Goal: Task Accomplishment & Management: Use online tool/utility

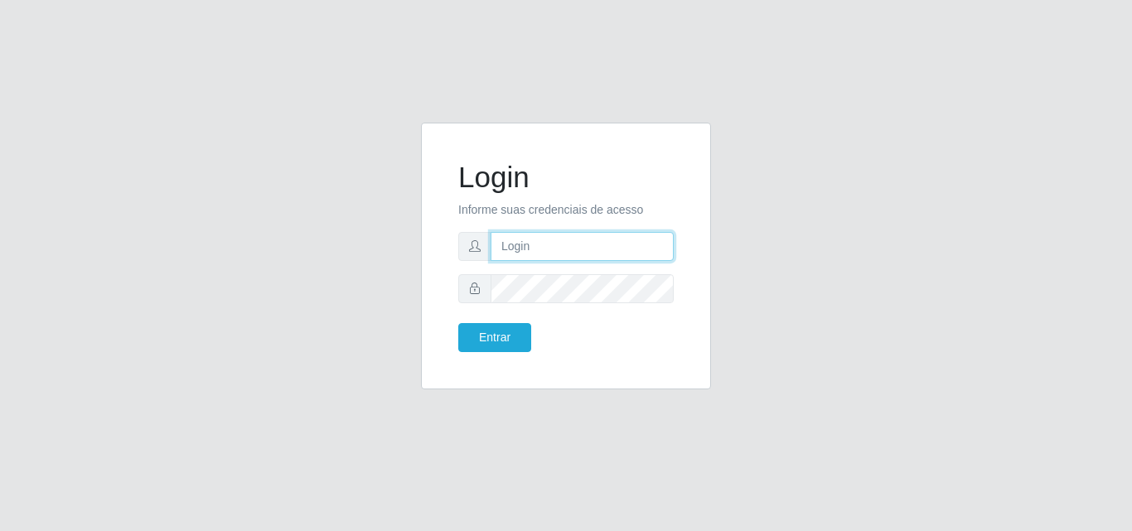
click at [615, 250] on input "text" at bounding box center [582, 246] width 183 height 29
type input "70606424446"
click at [458, 323] on button "Entrar" at bounding box center [494, 337] width 73 height 29
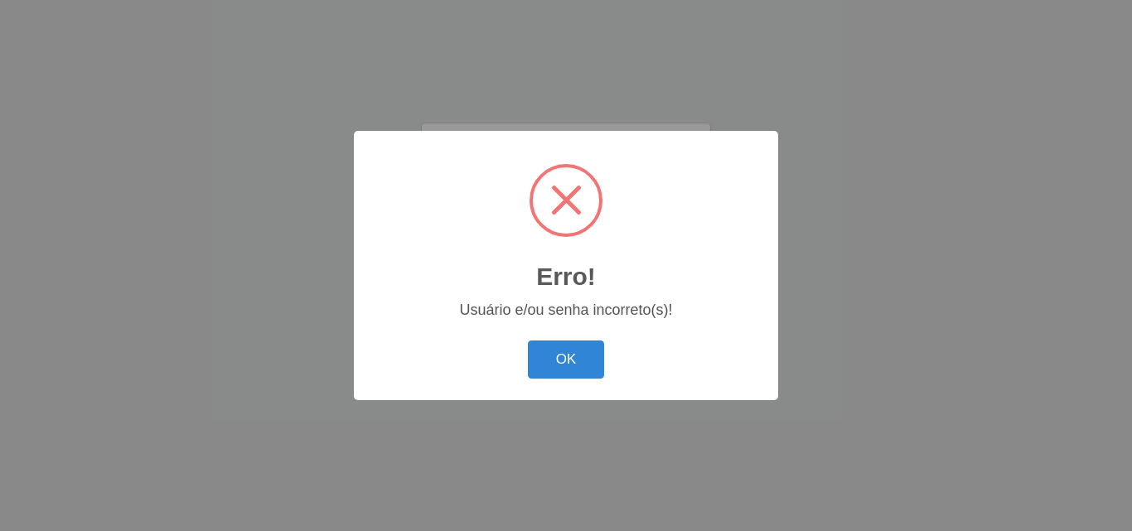
click at [528, 341] on button "OK" at bounding box center [566, 360] width 77 height 39
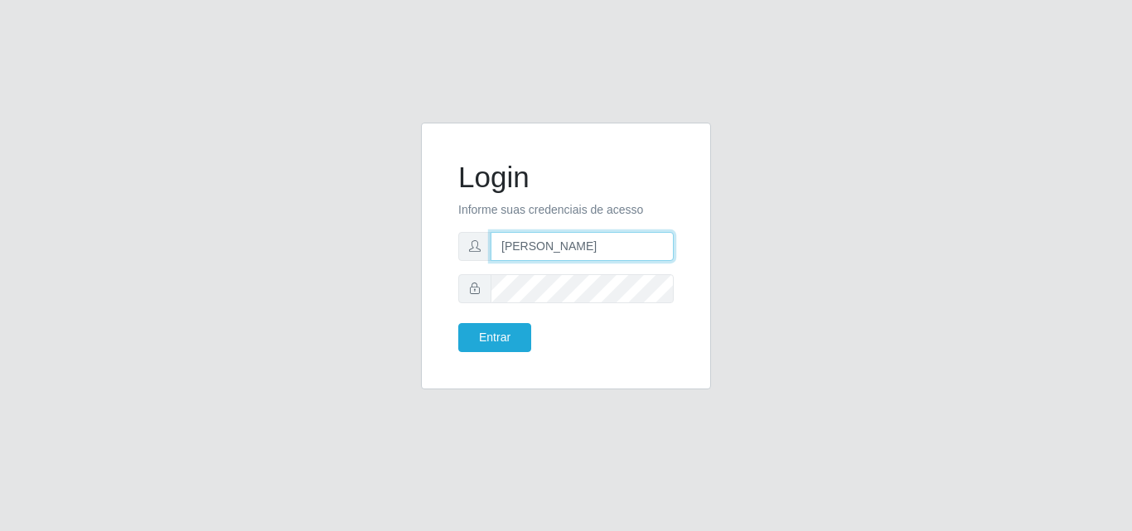
type input "J"
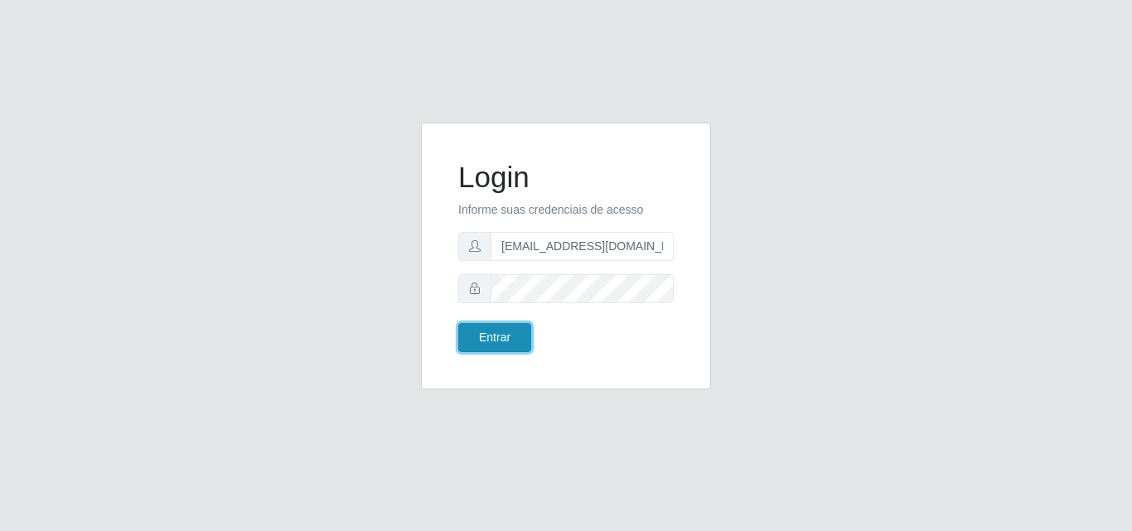
click at [475, 330] on button "Entrar" at bounding box center [494, 337] width 73 height 29
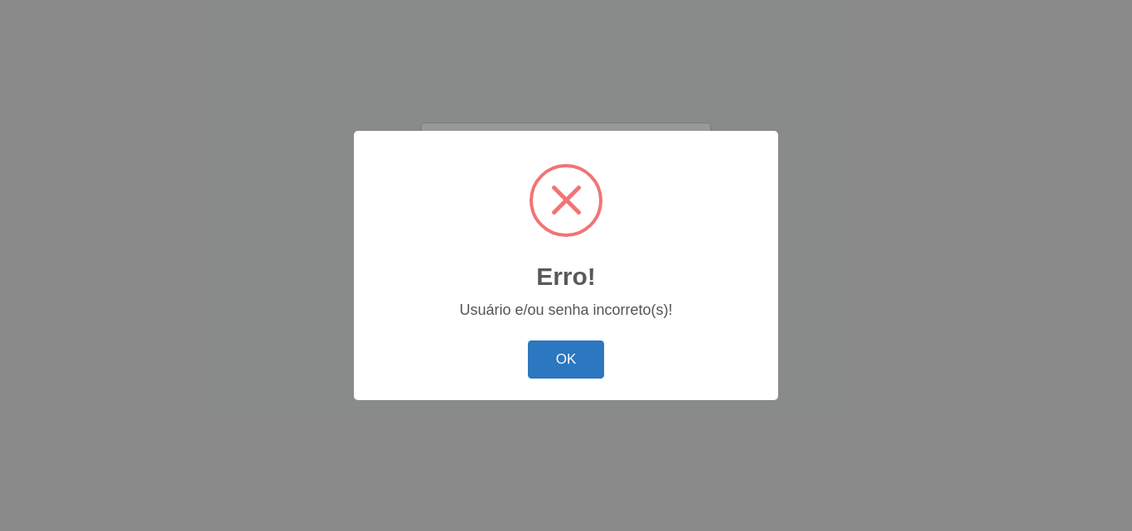
click at [570, 363] on button "OK" at bounding box center [566, 360] width 77 height 39
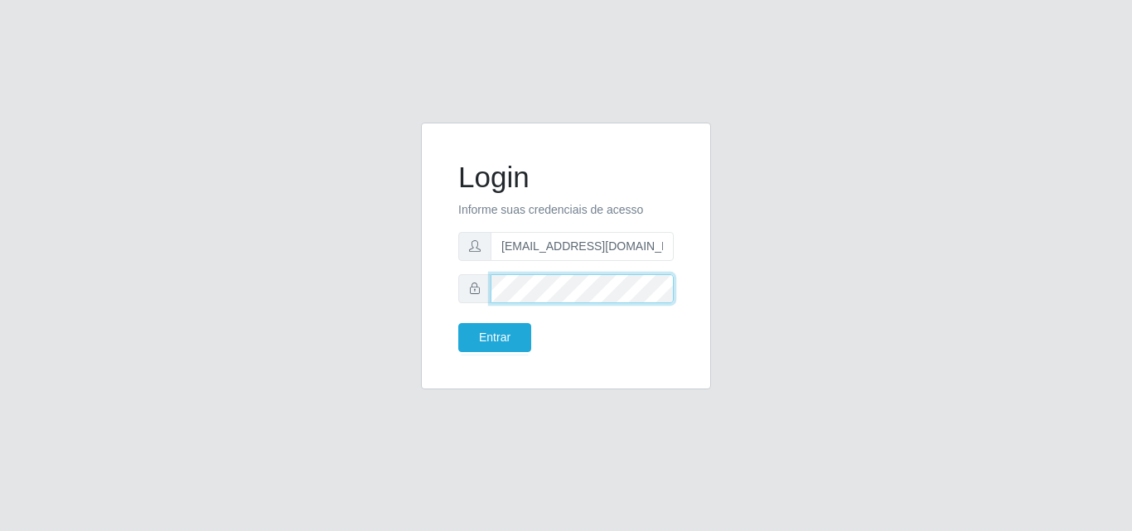
click at [420, 283] on div "Login Informe suas credenciais de acesso [EMAIL_ADDRESS][DOMAIN_NAME] Entrar" at bounding box center [566, 266] width 315 height 287
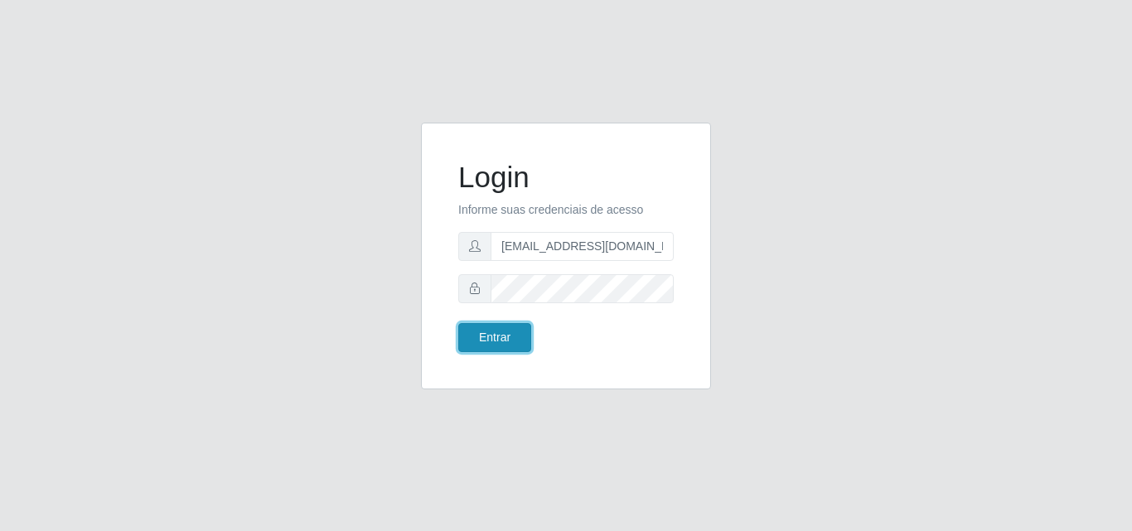
click at [489, 335] on button "Entrar" at bounding box center [494, 337] width 73 height 29
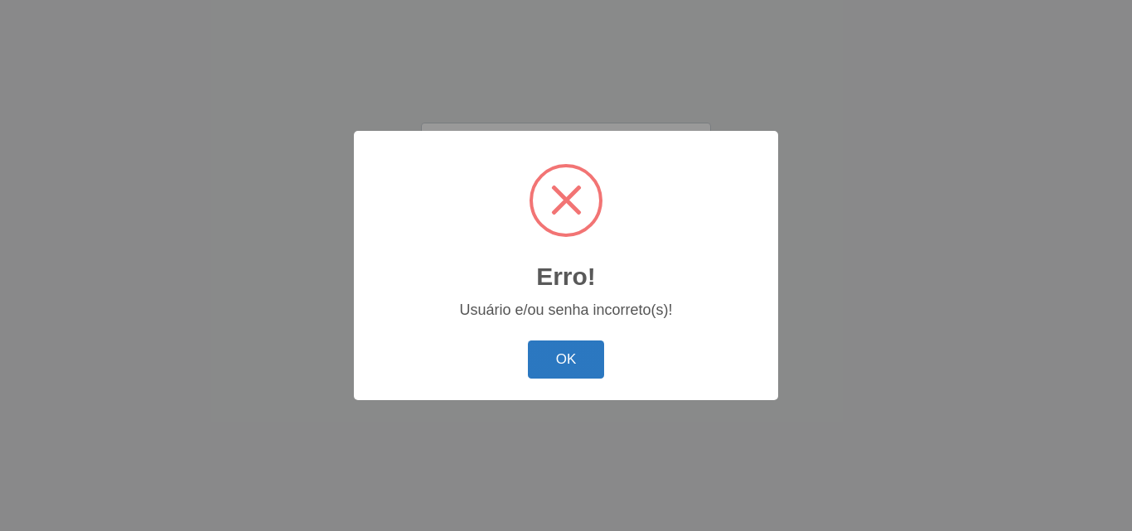
click at [575, 361] on button "OK" at bounding box center [566, 360] width 77 height 39
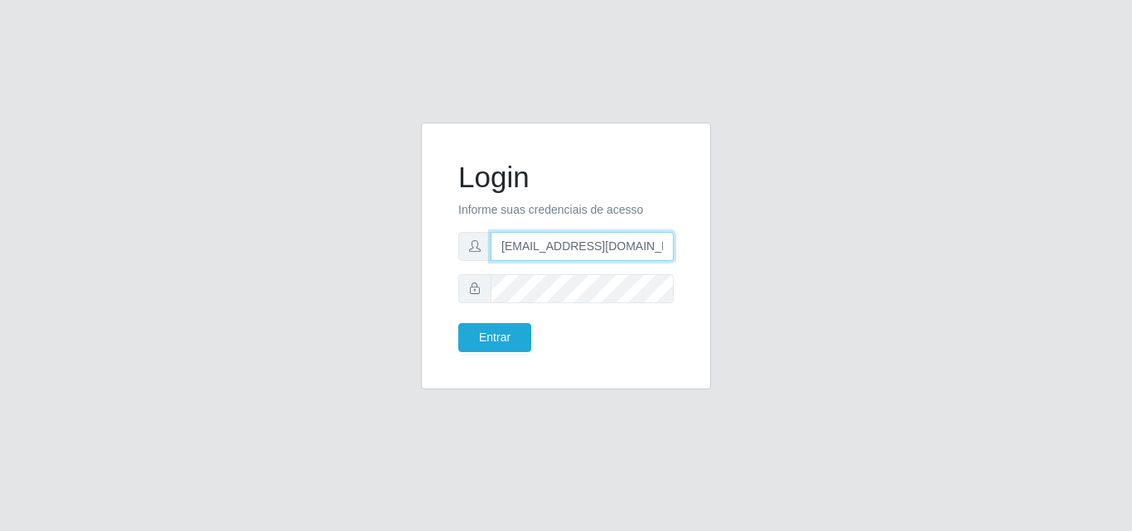
click at [592, 259] on input "[EMAIL_ADDRESS][DOMAIN_NAME]" at bounding box center [582, 246] width 183 height 29
type input "9"
type input "84987758562"
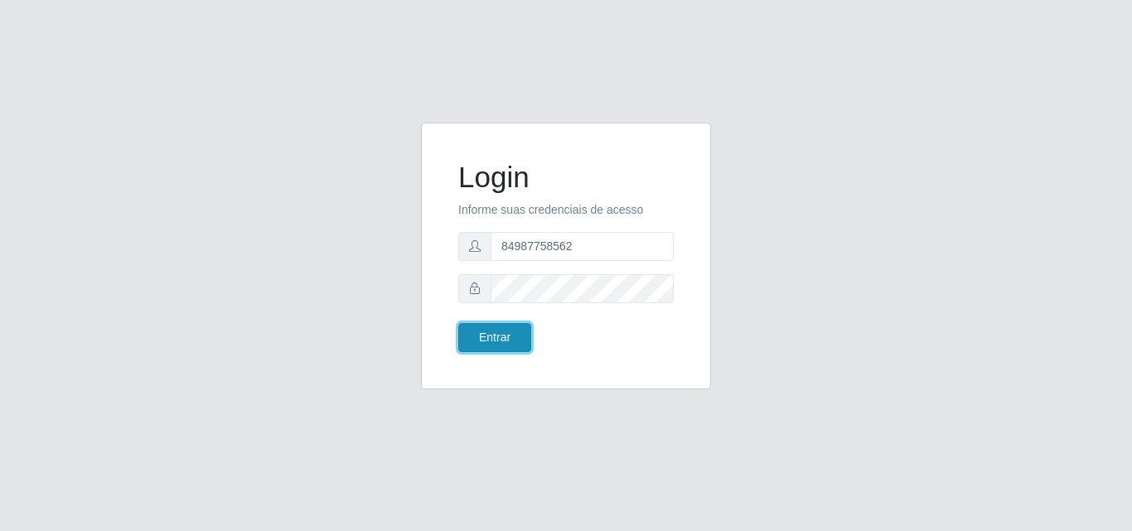
click at [510, 325] on button "Entrar" at bounding box center [494, 337] width 73 height 29
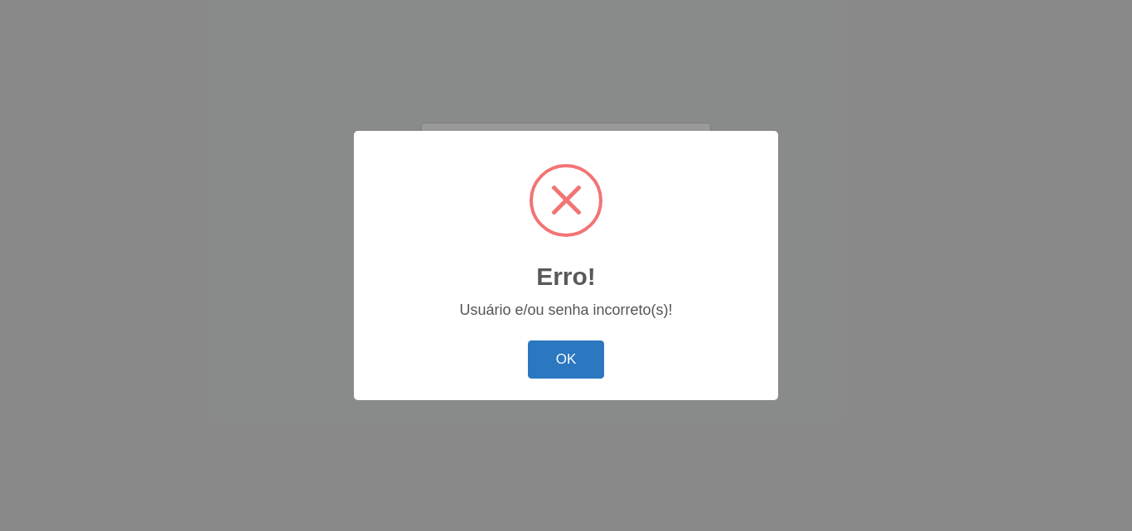
click at [567, 363] on button "OK" at bounding box center [566, 360] width 77 height 39
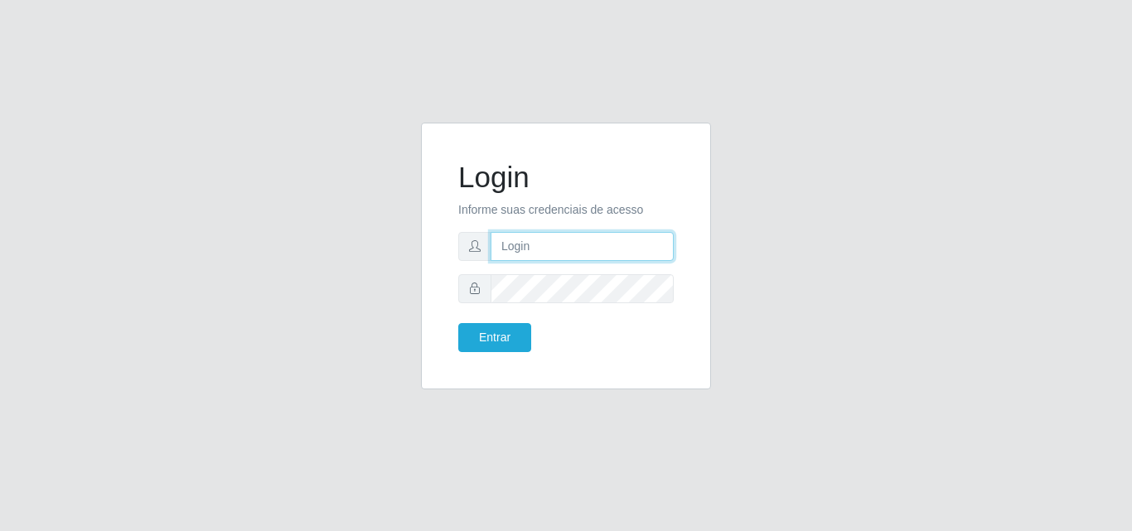
drag, startPoint x: 525, startPoint y: 249, endPoint x: 554, endPoint y: 244, distance: 28.8
click at [525, 249] on input "text" at bounding box center [582, 246] width 183 height 29
type input "84987758562"
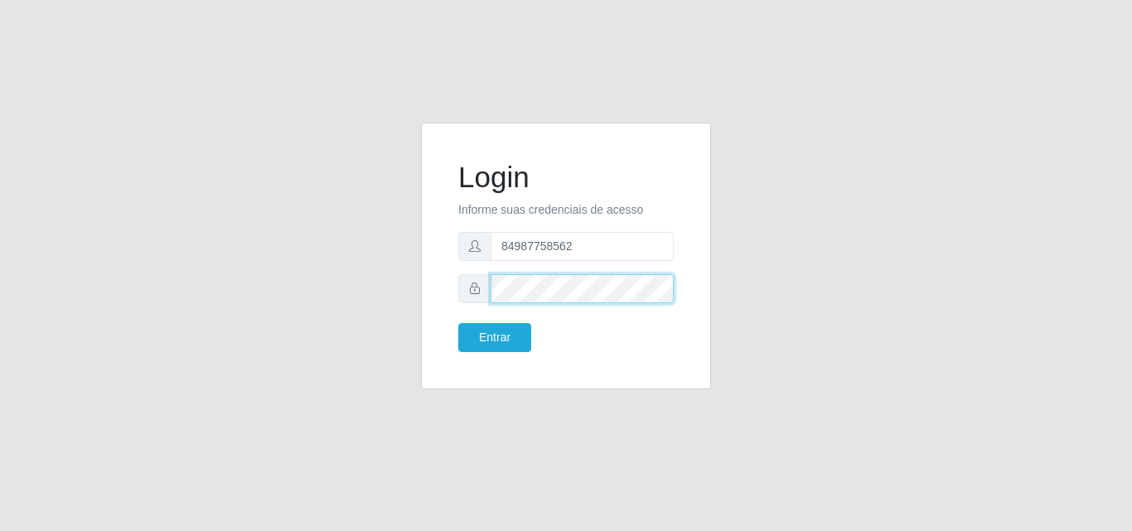
click at [458, 323] on button "Entrar" at bounding box center [494, 337] width 73 height 29
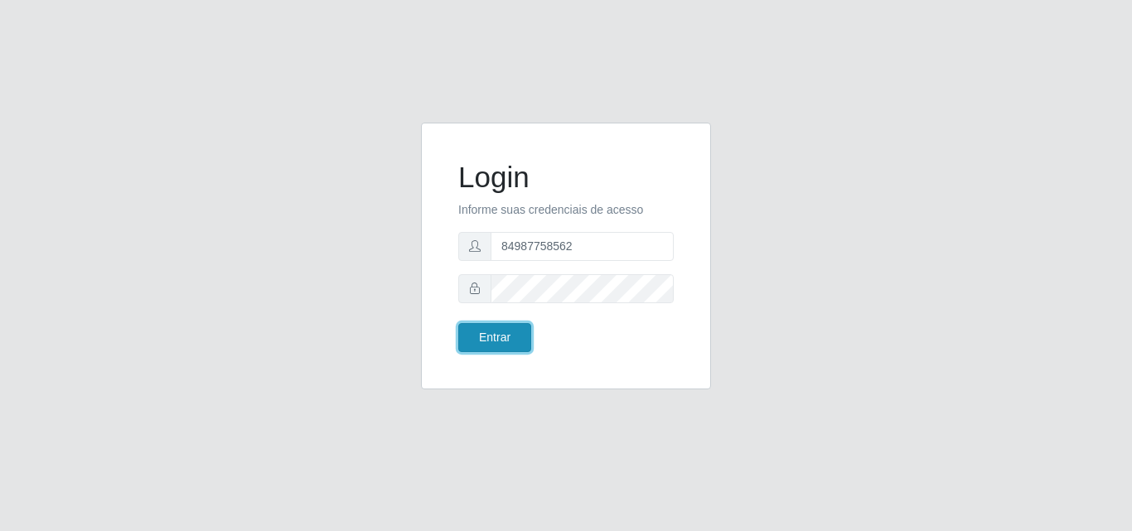
click at [491, 349] on button "Entrar" at bounding box center [494, 337] width 73 height 29
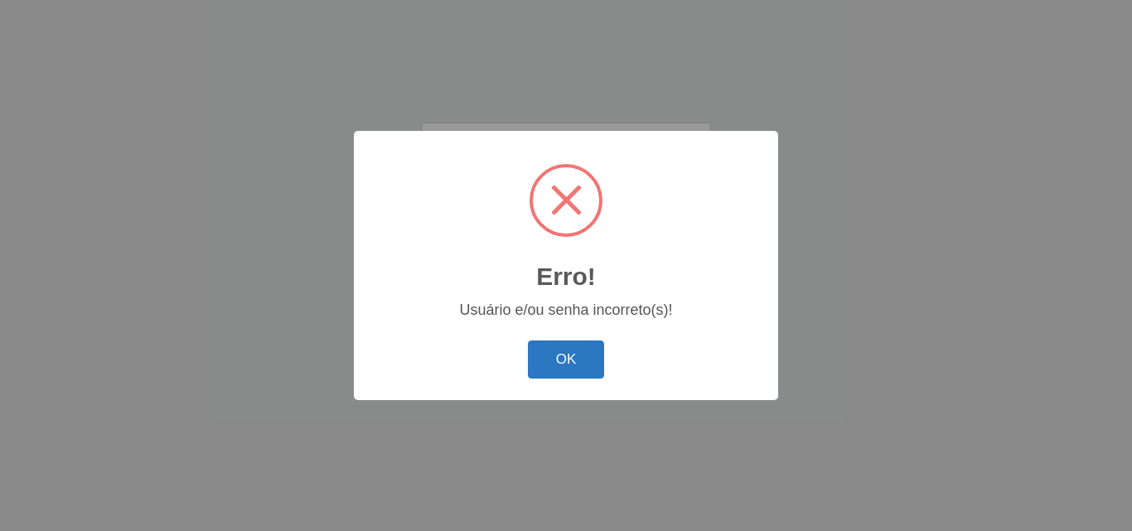
click at [559, 360] on button "OK" at bounding box center [566, 360] width 77 height 39
click at [528, 341] on button "OK" at bounding box center [566, 360] width 77 height 39
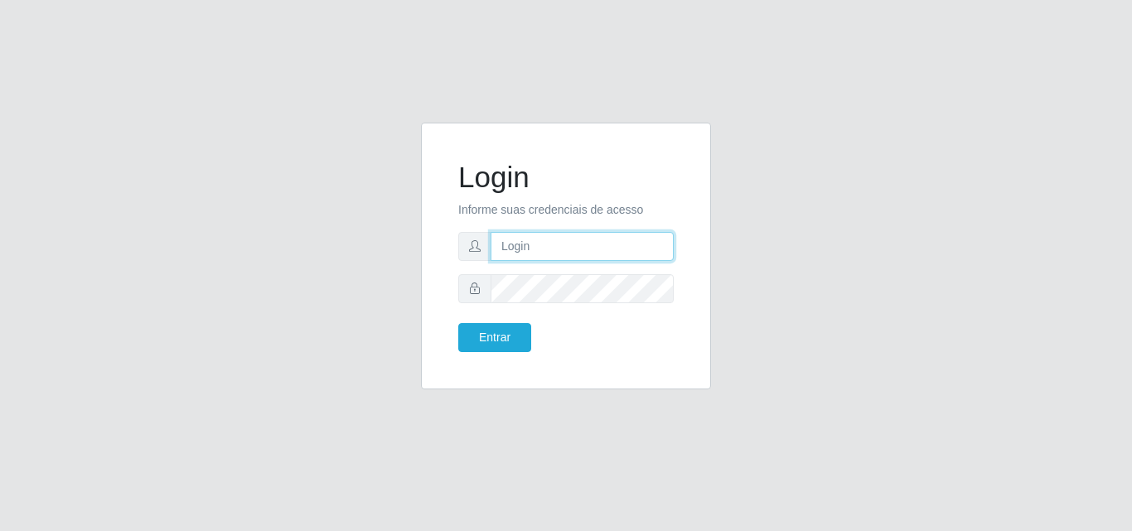
click at [553, 253] on input "text" at bounding box center [582, 246] width 183 height 29
click at [516, 253] on input "84987758562" at bounding box center [582, 246] width 183 height 29
type input "(84) 987758562"
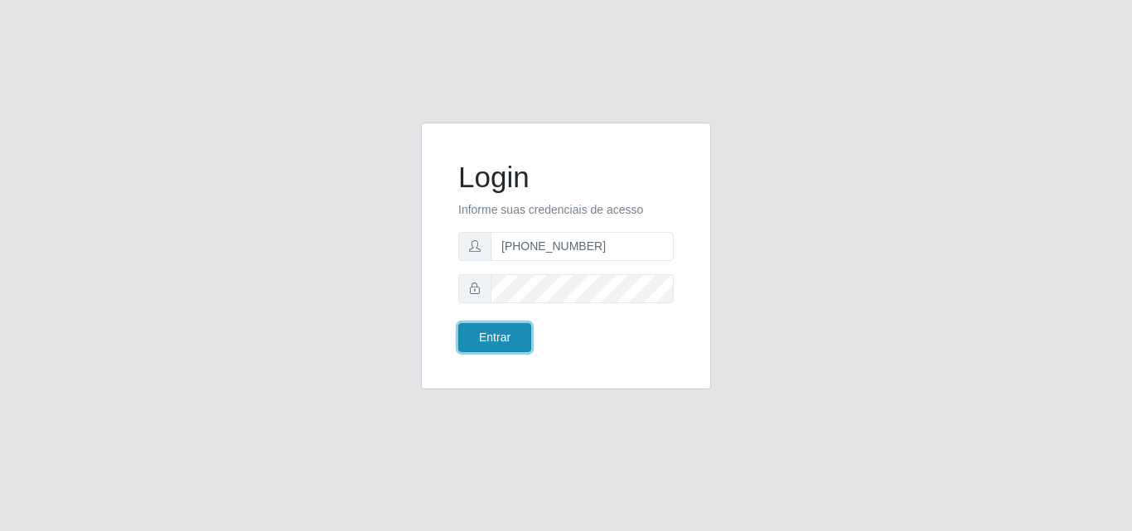
click at [486, 341] on button "Entrar" at bounding box center [494, 337] width 73 height 29
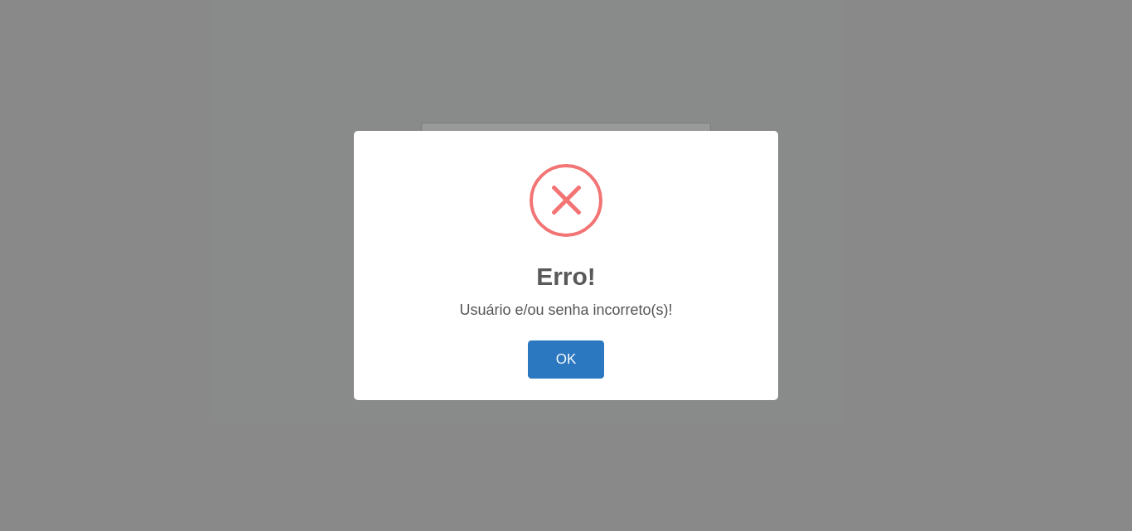
click at [564, 361] on button "OK" at bounding box center [566, 360] width 77 height 39
